Goal: Information Seeking & Learning: Learn about a topic

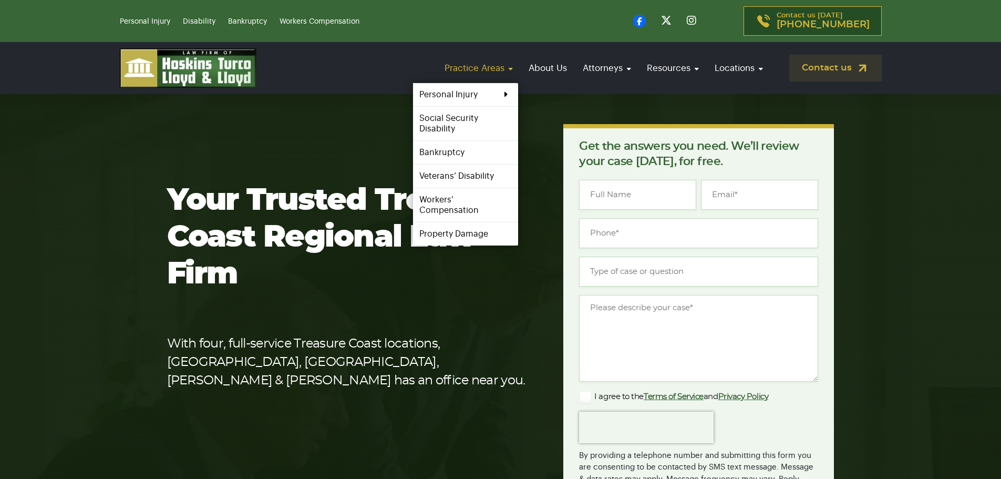
click at [460, 65] on link "Practice Areas" at bounding box center [478, 68] width 79 height 30
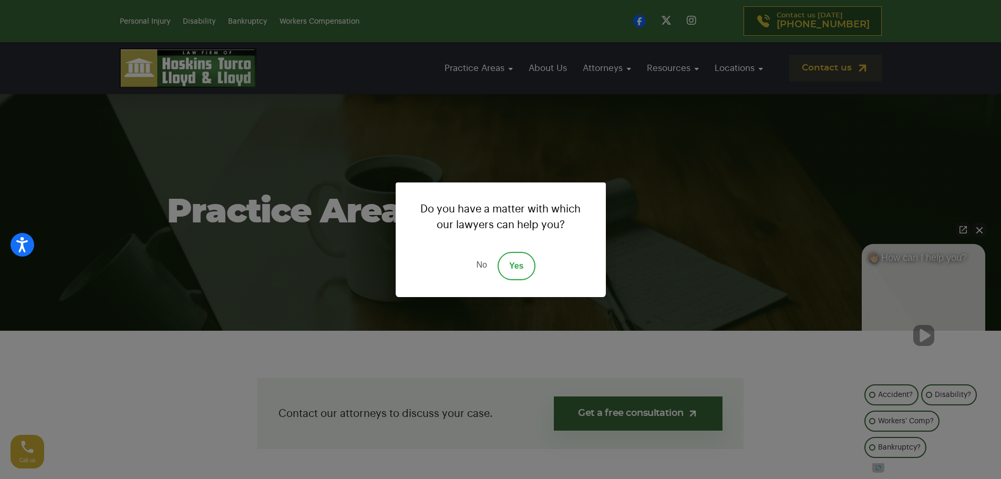
click at [484, 266] on link "No" at bounding box center [482, 266] width 32 height 28
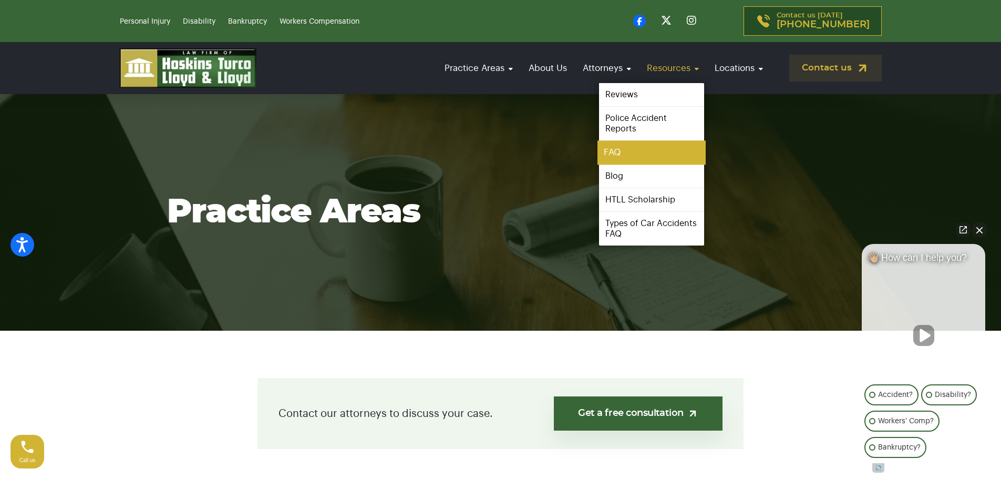
click at [611, 155] on link "FAQ" at bounding box center [652, 153] width 108 height 24
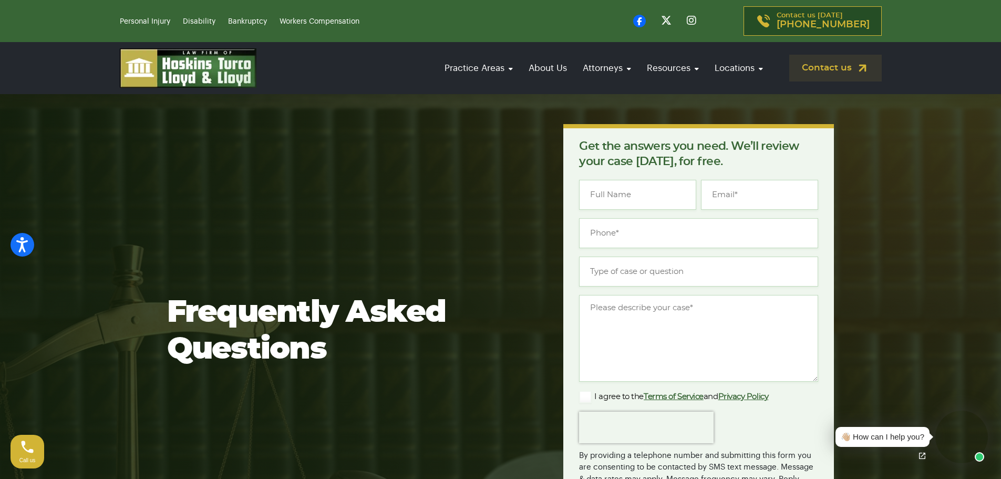
click at [513, 139] on div "Frequently Asked Questions Get the answers you need. We’ll review your case tod…" at bounding box center [501, 352] width 680 height 456
click at [849, 94] on div "Practice Areas Personal Injury Car Accident Boating Accident Brain Injury Motor…" at bounding box center [500, 68] width 1001 height 52
click at [139, 18] on link "Personal Injury" at bounding box center [145, 21] width 50 height 7
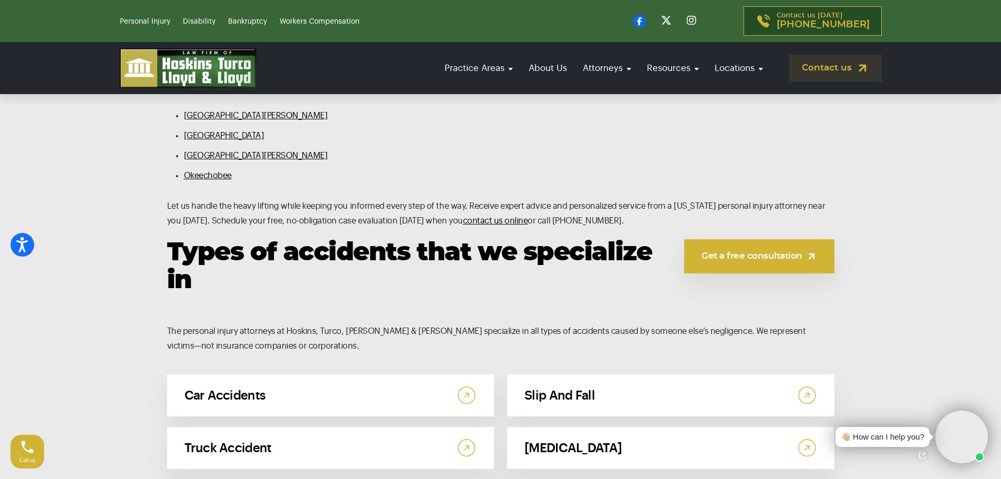
scroll to position [5204, 0]
